Goal: Navigation & Orientation: Find specific page/section

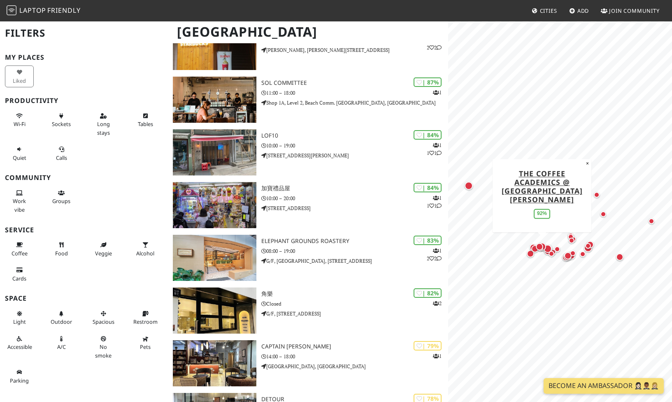
scroll to position [246, 0]
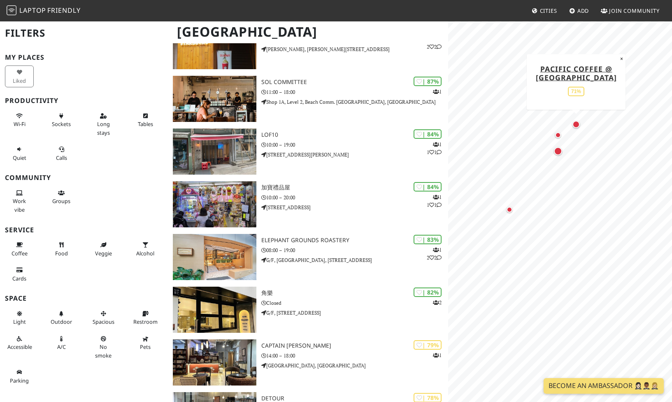
click at [575, 126] on div "Map marker" at bounding box center [576, 124] width 7 height 7
